Goal: Find specific page/section: Find specific page/section

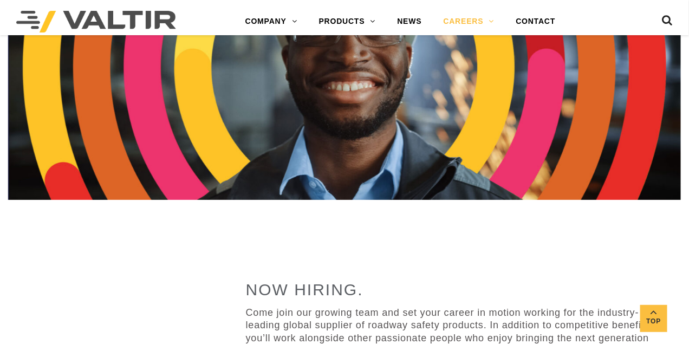
scroll to position [244, 0]
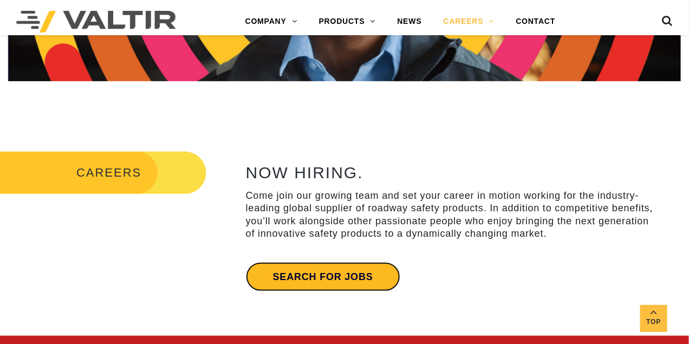
click at [339, 282] on link "Search for jobs" at bounding box center [323, 276] width 154 height 29
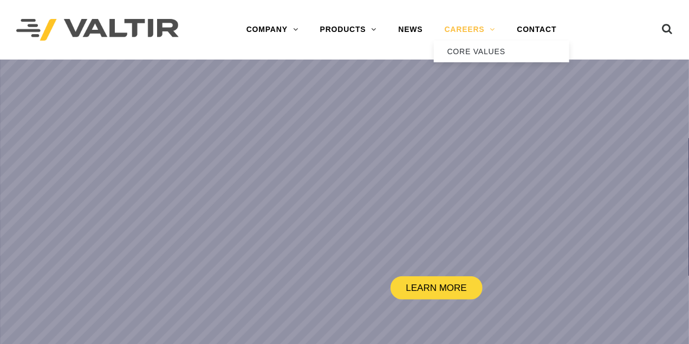
click at [462, 33] on link "CAREERS" at bounding box center [470, 30] width 73 height 22
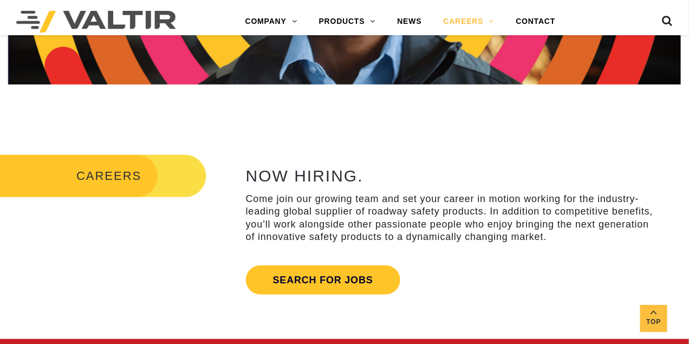
scroll to position [244, 0]
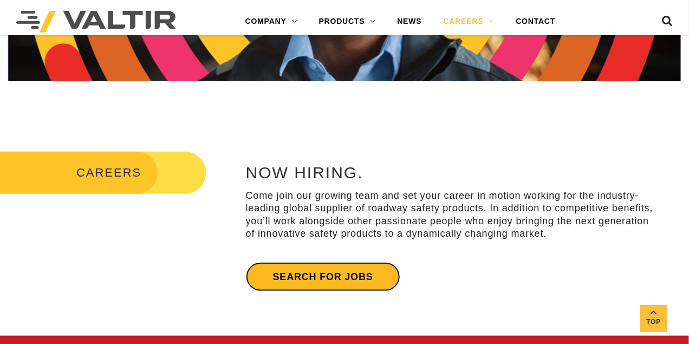
click at [329, 273] on link "Search for jobs" at bounding box center [323, 276] width 154 height 29
